Goal: Entertainment & Leisure: Consume media (video, audio)

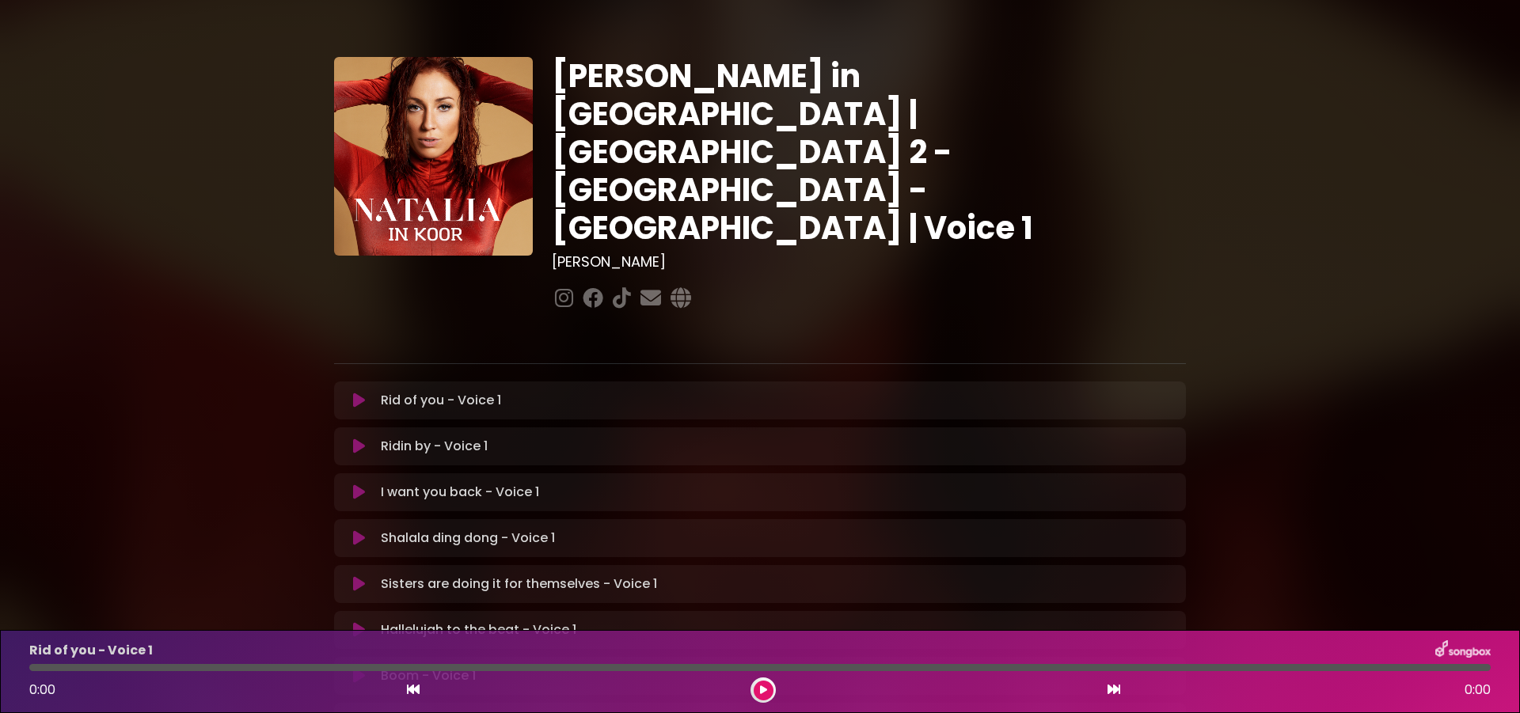
scroll to position [100, 0]
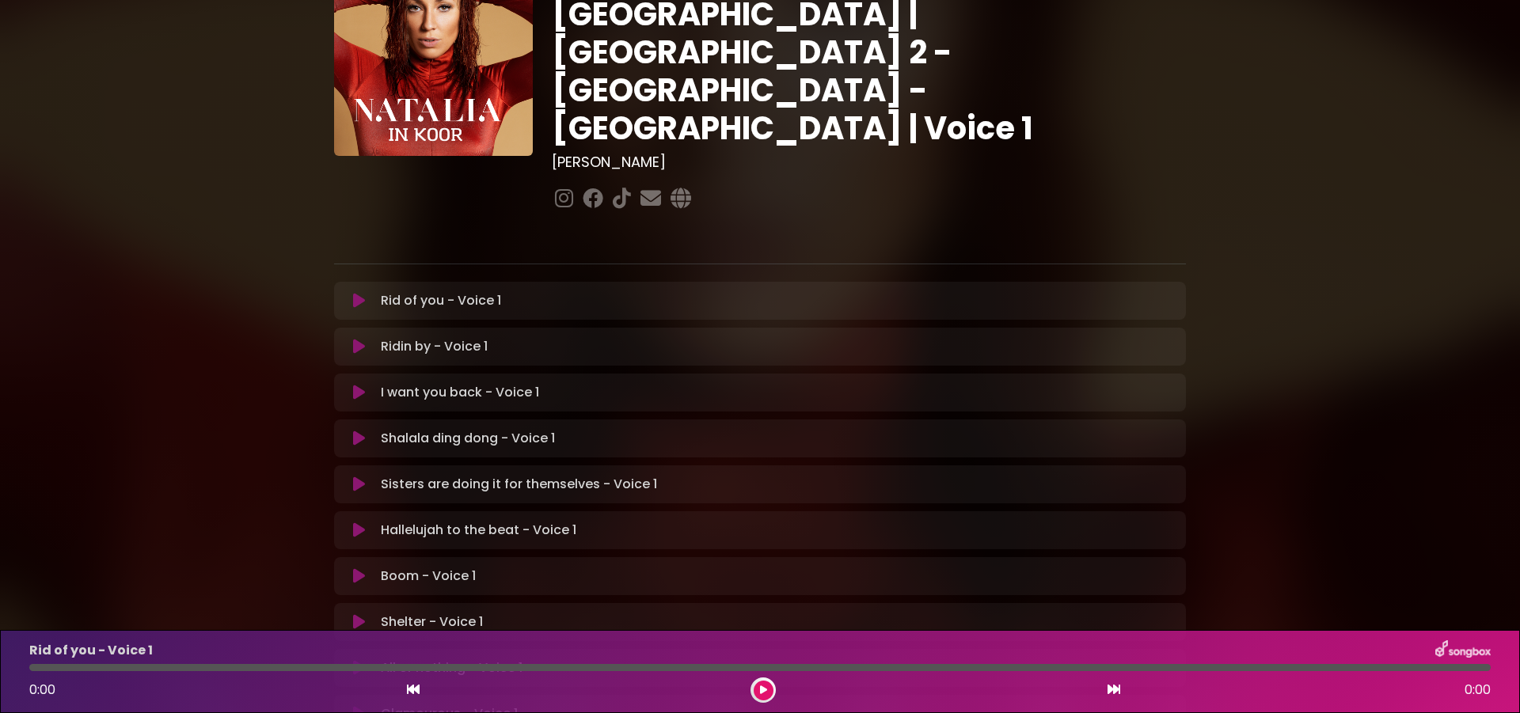
click at [353, 293] on icon at bounding box center [359, 301] width 12 height 16
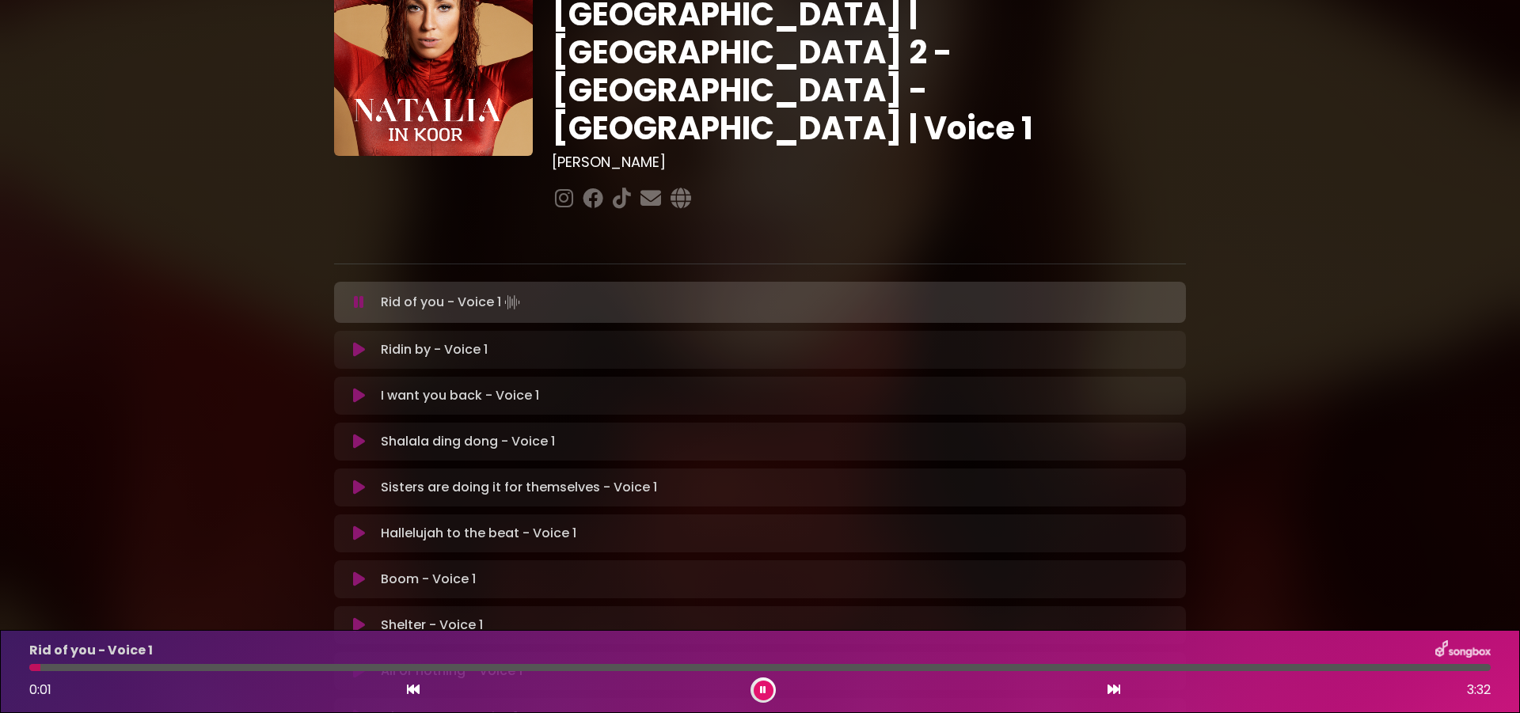
click at [311, 669] on div at bounding box center [760, 667] width 1462 height 7
click at [477, 667] on div at bounding box center [760, 667] width 1462 height 7
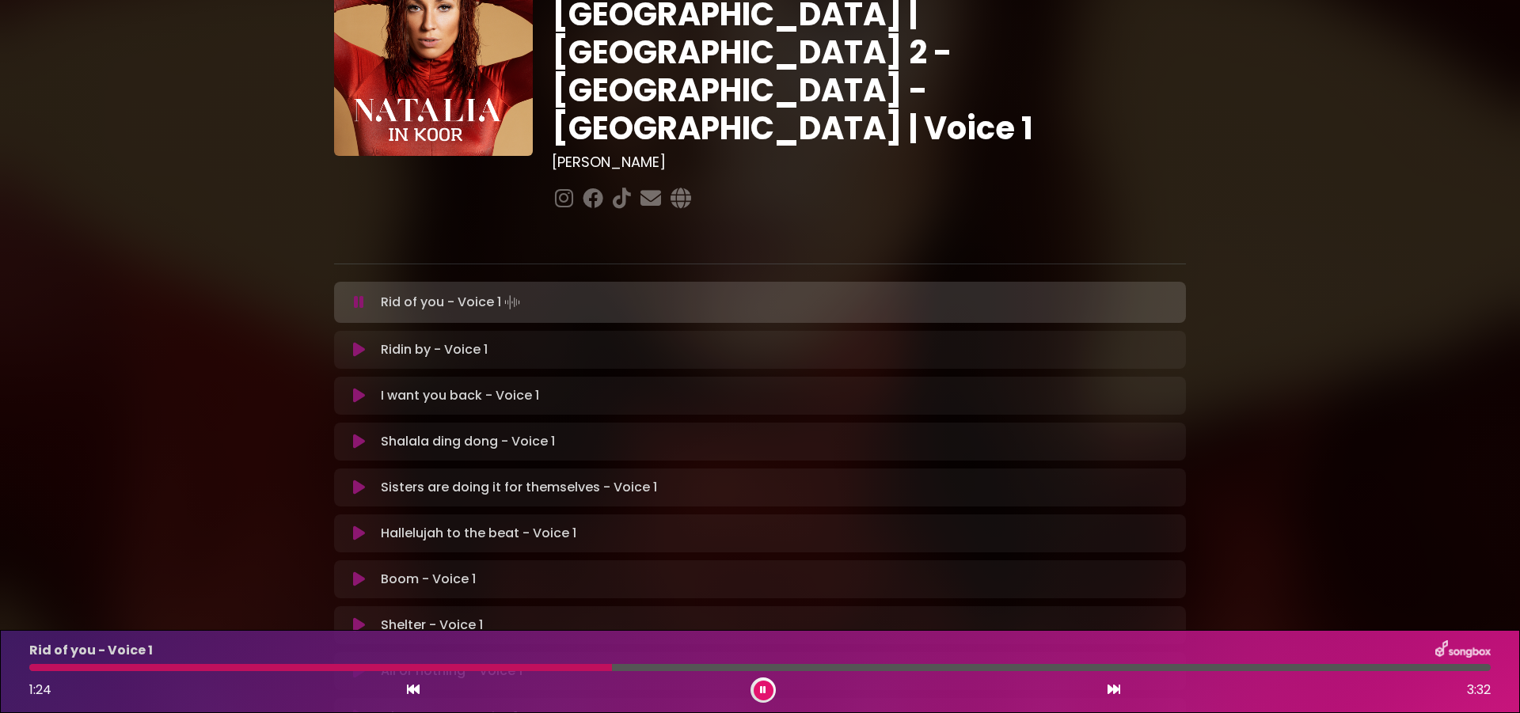
click at [762, 686] on icon at bounding box center [763, 691] width 6 height 10
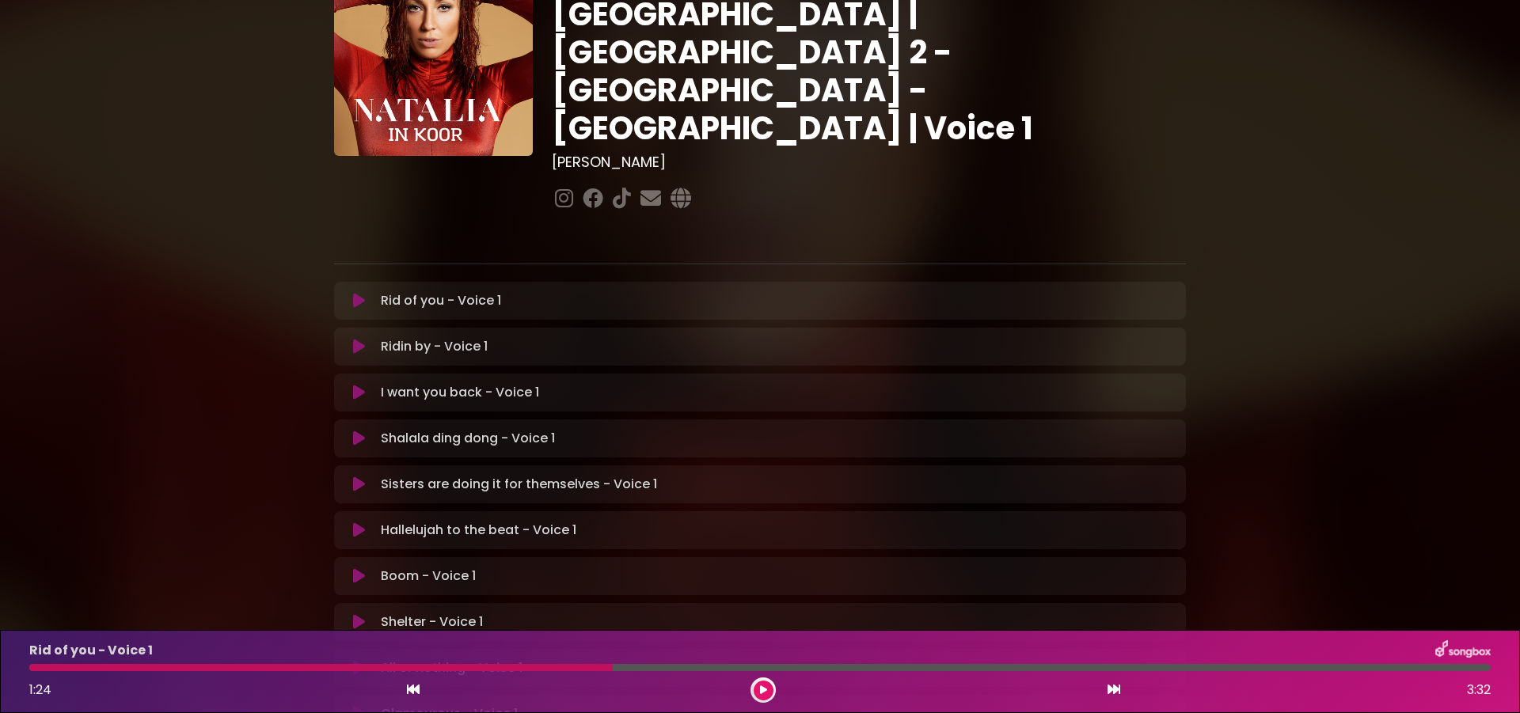
click at [353, 339] on icon at bounding box center [359, 347] width 12 height 16
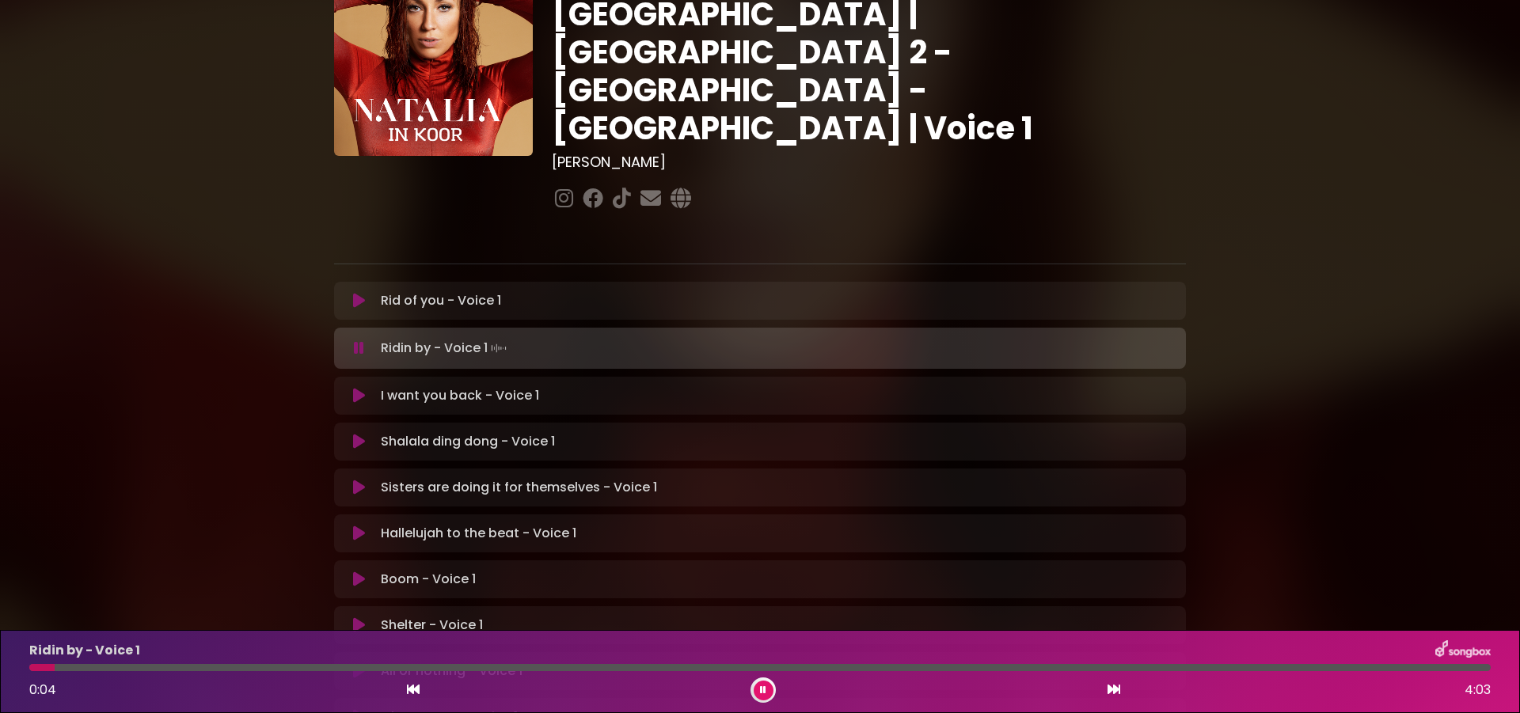
click at [219, 666] on div at bounding box center [760, 667] width 1462 height 7
click at [333, 664] on div at bounding box center [760, 667] width 1462 height 7
click at [496, 664] on div at bounding box center [760, 667] width 1462 height 7
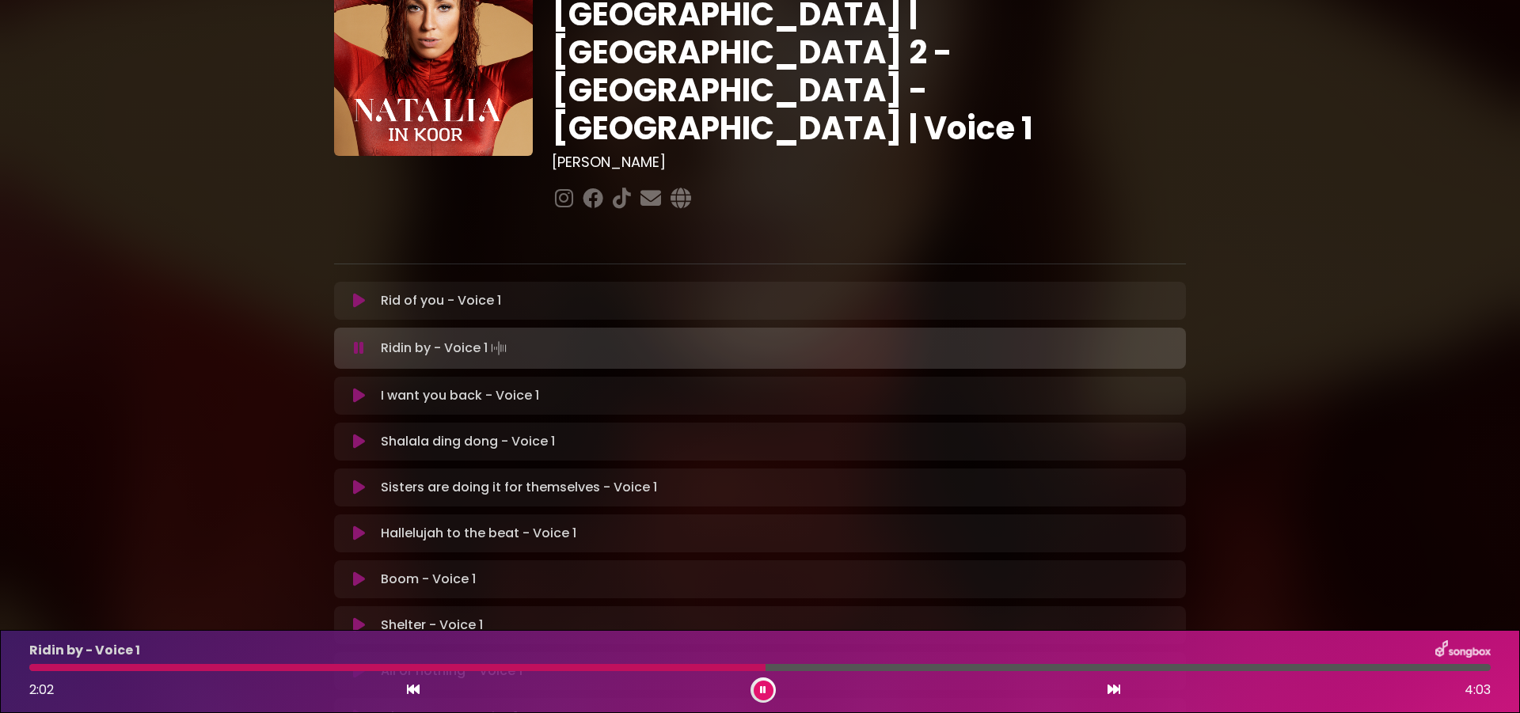
click at [760, 690] on button at bounding box center [764, 691] width 20 height 20
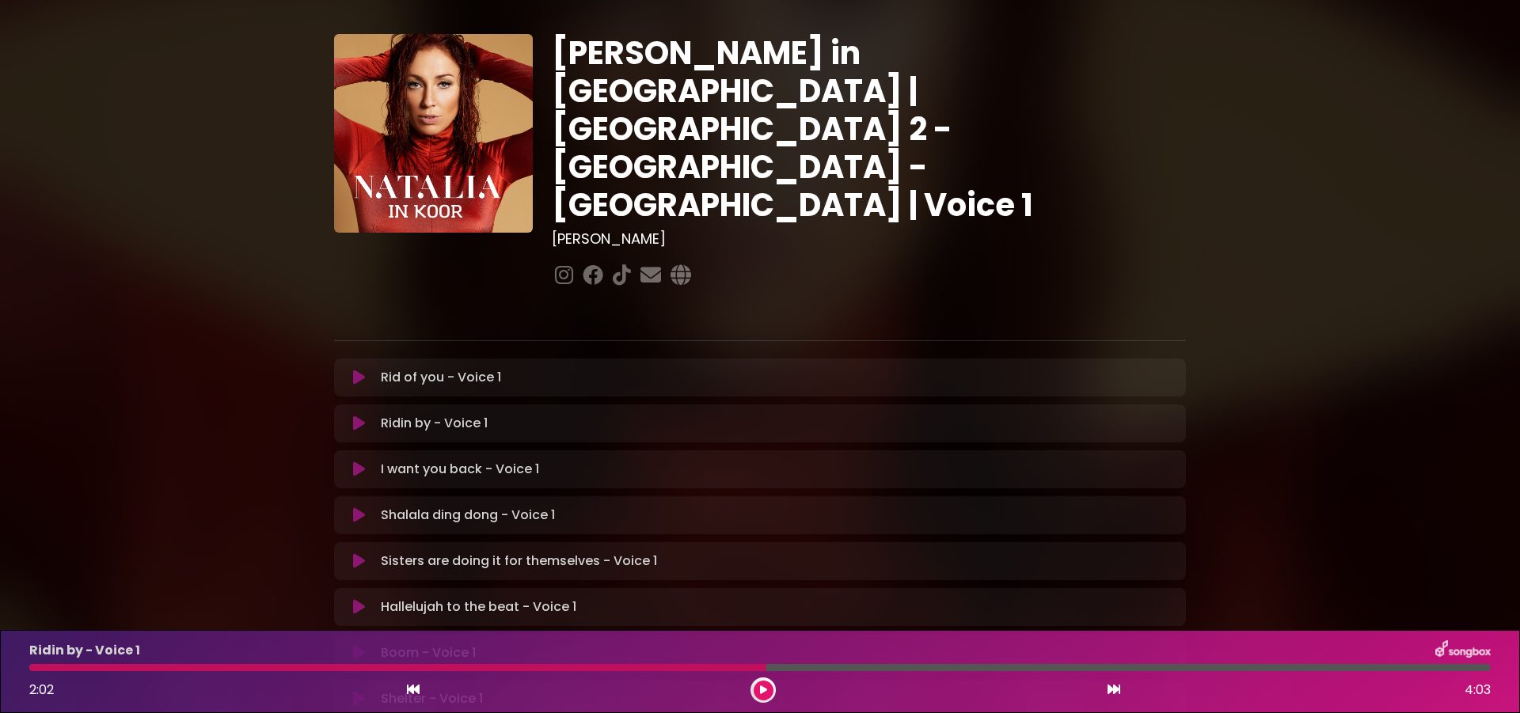
scroll to position [0, 0]
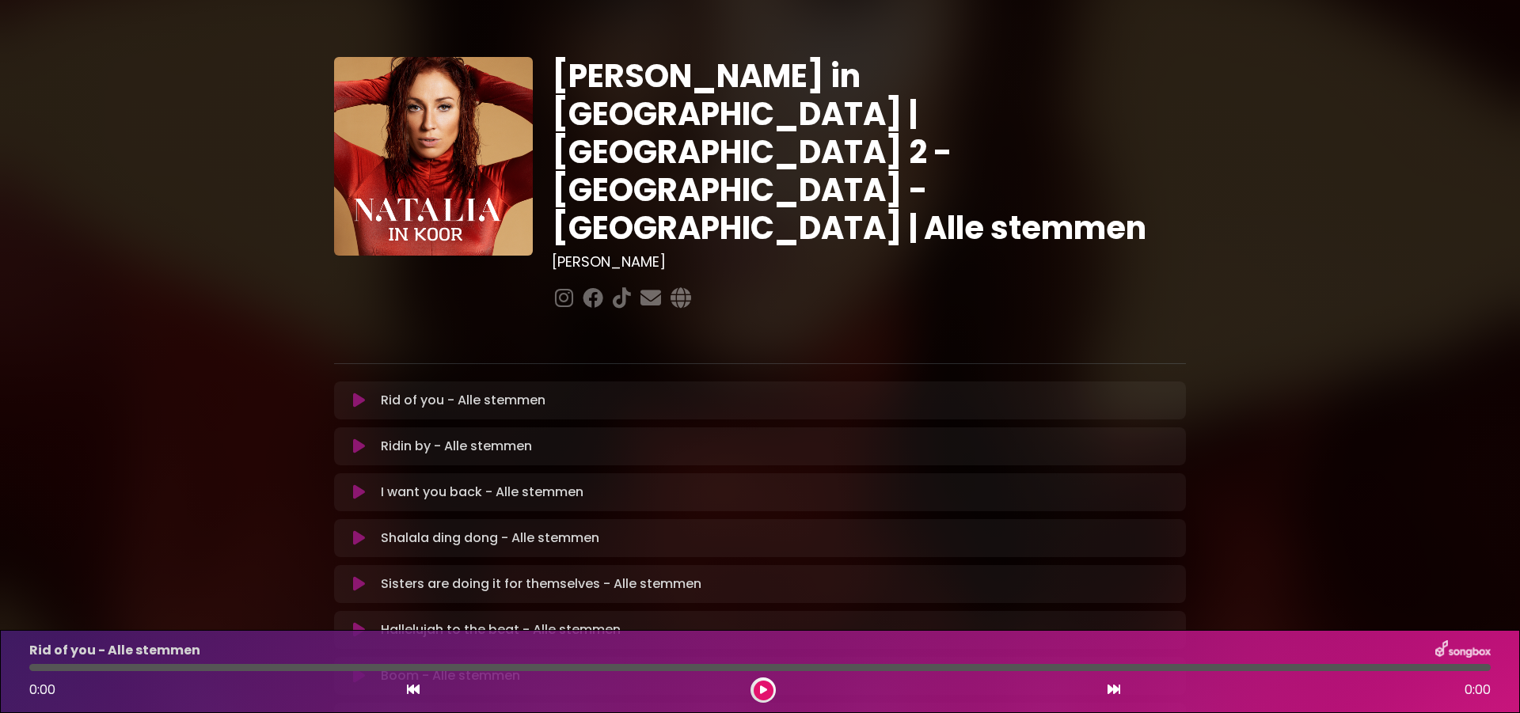
click at [357, 393] on icon at bounding box center [359, 401] width 12 height 16
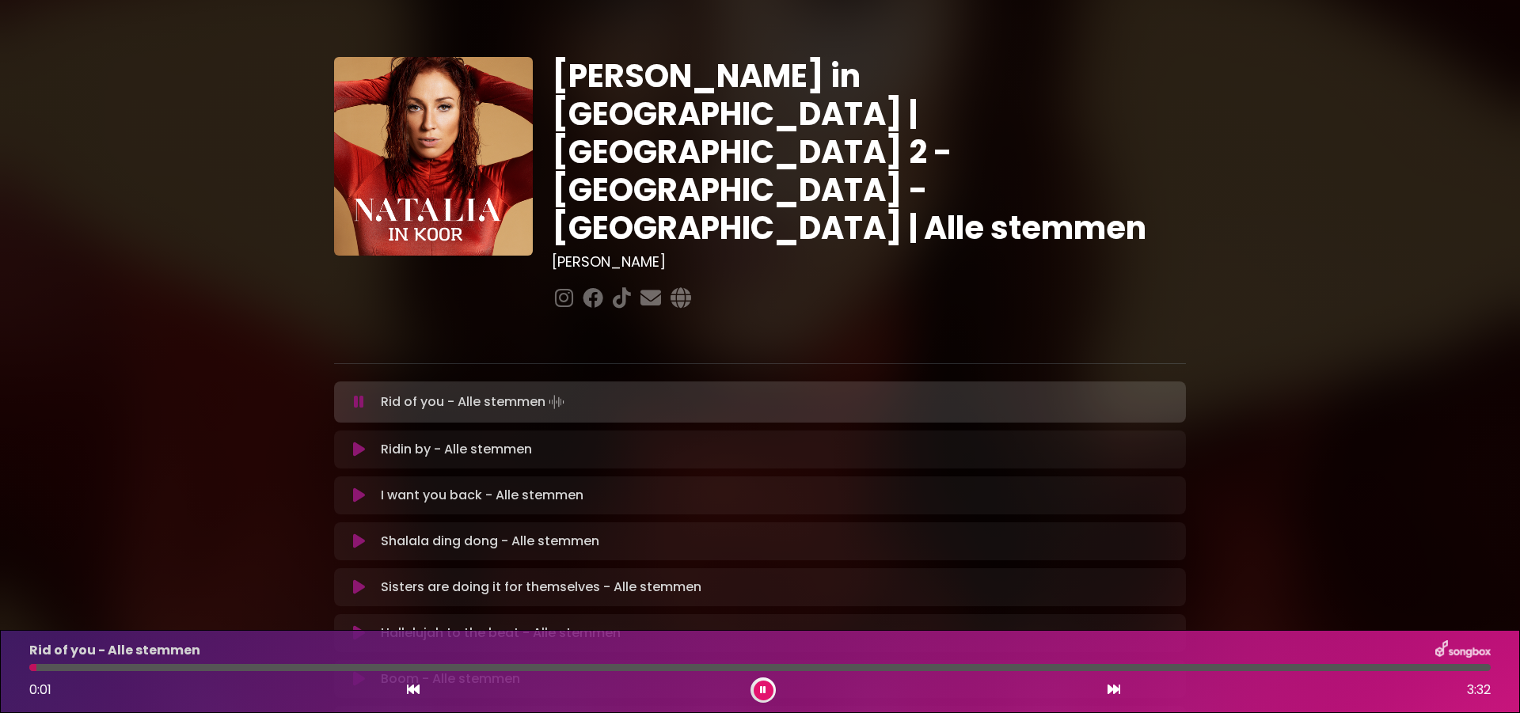
click at [253, 666] on div at bounding box center [760, 667] width 1462 height 7
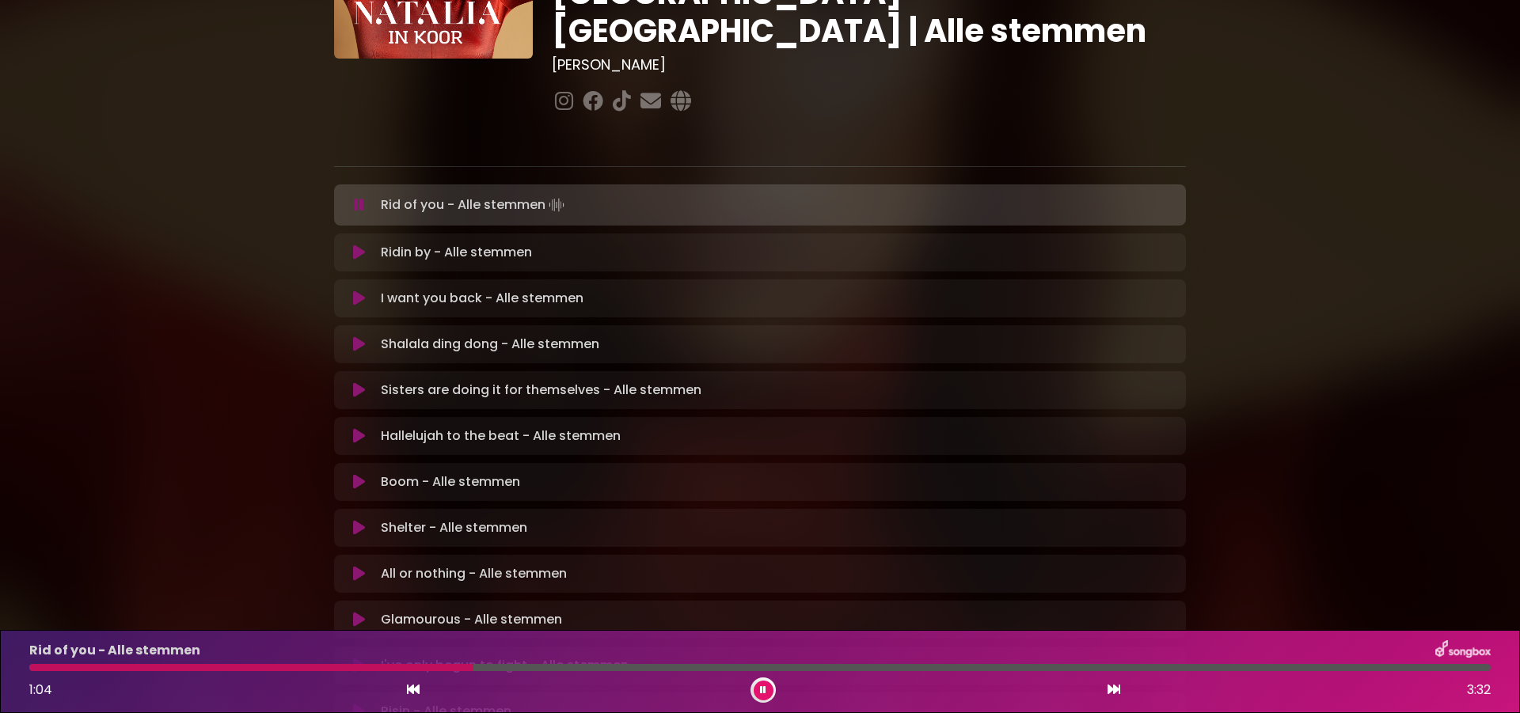
scroll to position [200, 0]
